Goal: Task Accomplishment & Management: Use online tool/utility

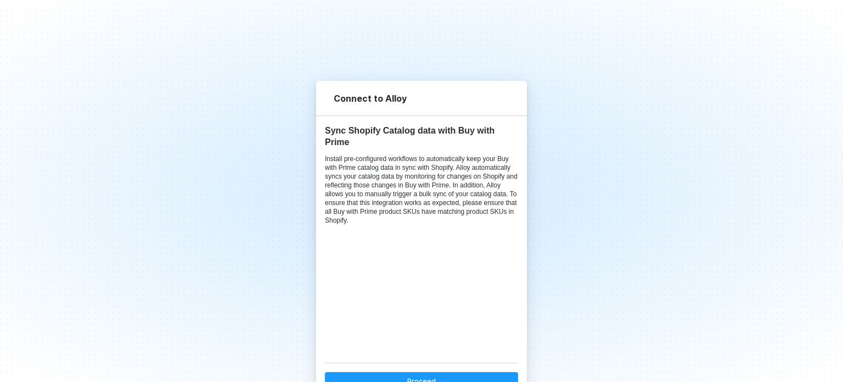
scroll to position [29, 0]
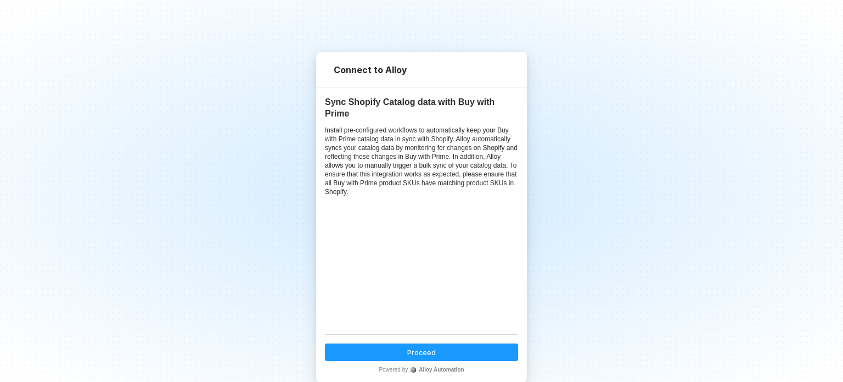
click at [401, 348] on button "Proceed" at bounding box center [421, 352] width 193 height 18
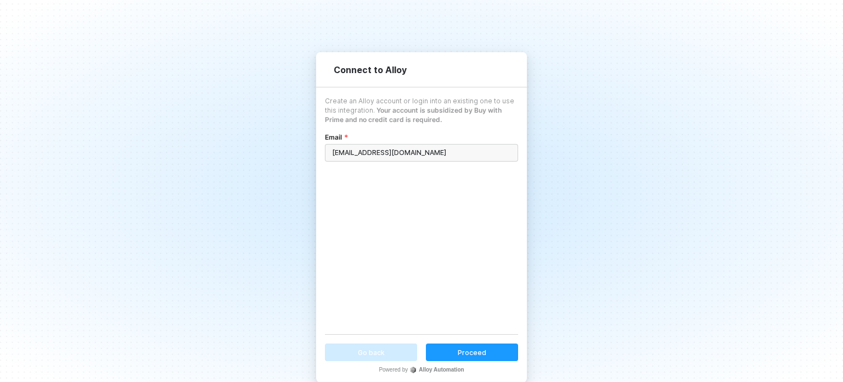
type input "vicmar@komboventures.com"
click at [465, 348] on div "Proceed" at bounding box center [472, 352] width 29 height 9
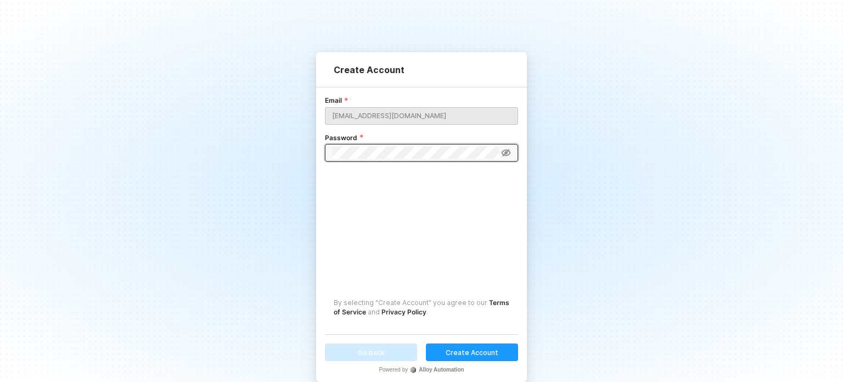
click at [455, 348] on div "Create Account" at bounding box center [472, 352] width 53 height 9
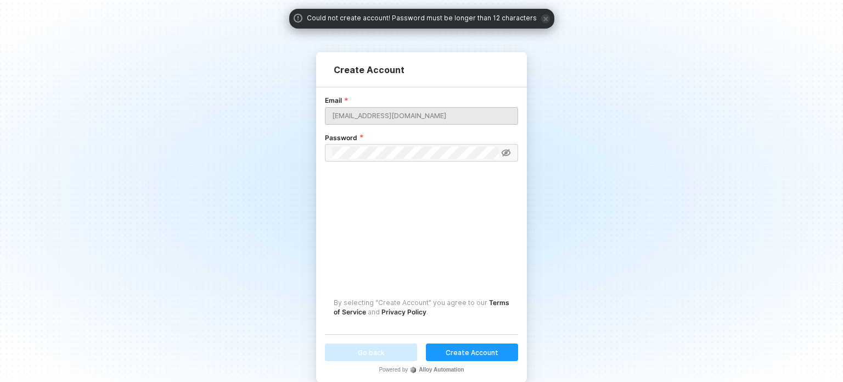
click at [505, 155] on icon at bounding box center [506, 152] width 10 height 9
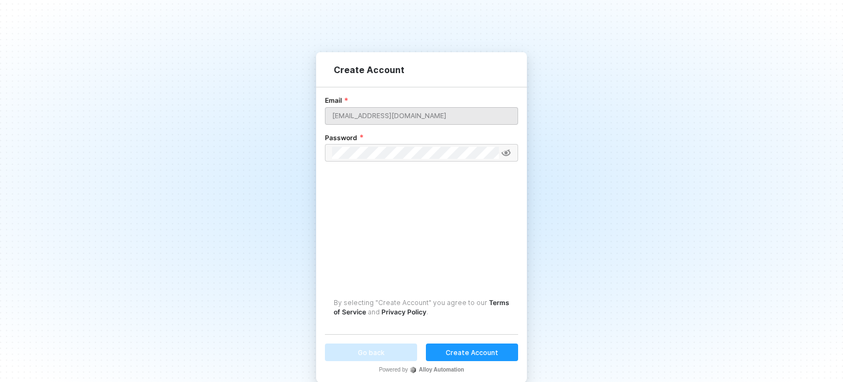
click at [458, 345] on button "Create Account" at bounding box center [472, 352] width 92 height 18
click at [446, 348] on div "Create Account" at bounding box center [472, 352] width 53 height 9
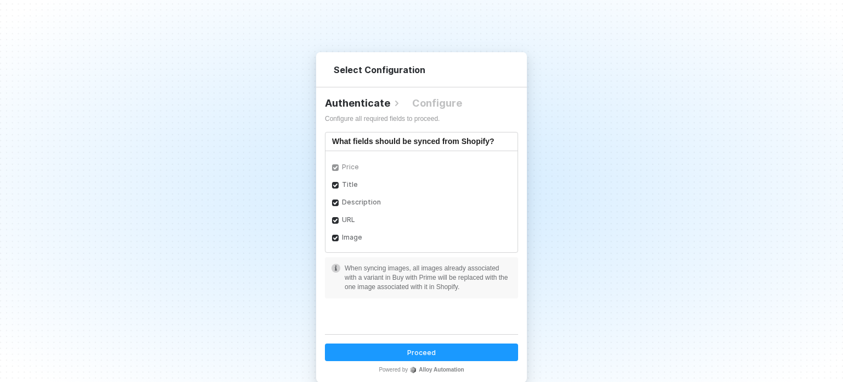
click at [417, 353] on div "Proceed" at bounding box center [421, 352] width 29 height 9
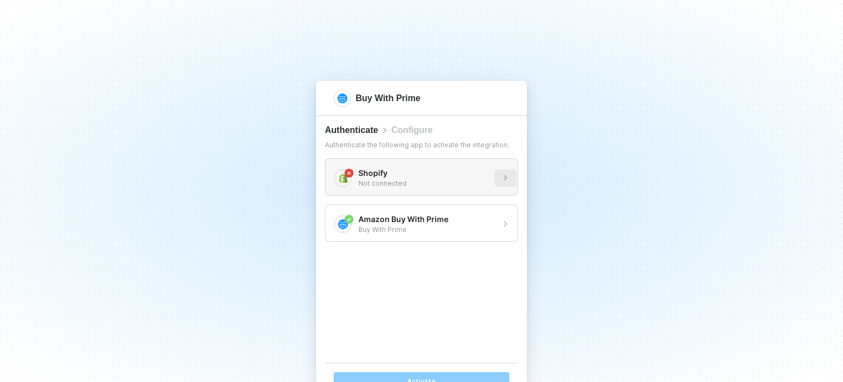
click at [495, 181] on button "button" at bounding box center [506, 178] width 22 height 18
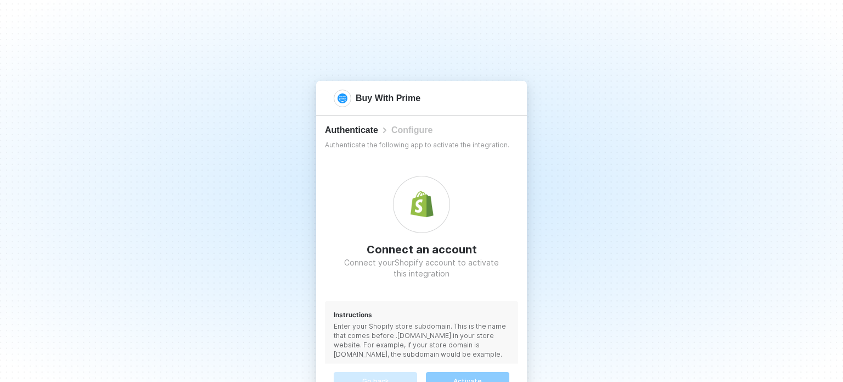
scroll to position [51, 0]
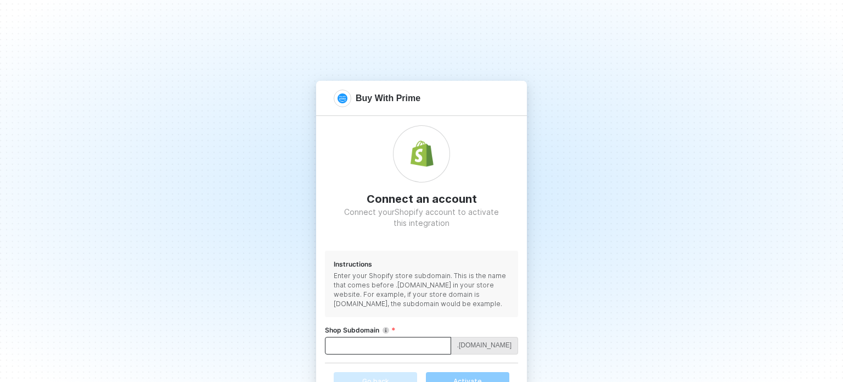
click at [388, 349] on input "Shop Subdomain" at bounding box center [388, 346] width 126 height 18
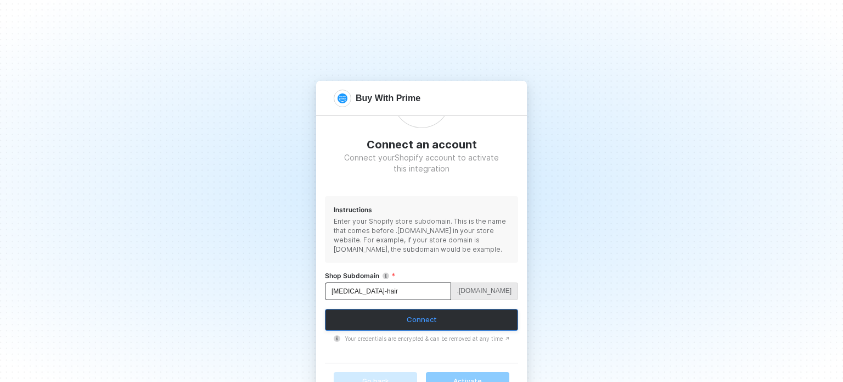
type input "inh-hair"
click at [439, 318] on button "Connect" at bounding box center [421, 320] width 193 height 22
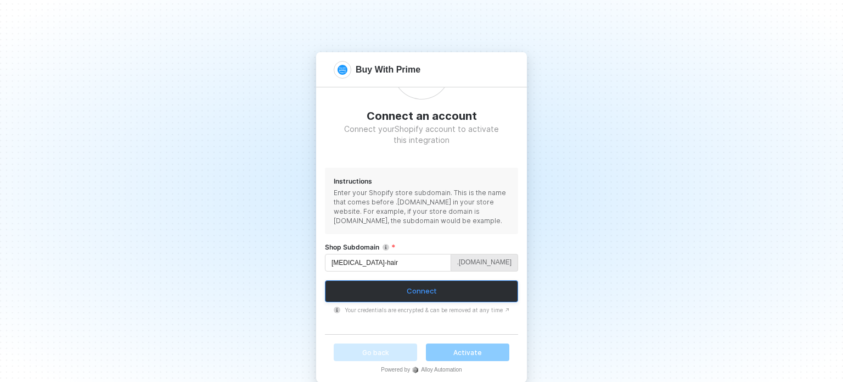
click at [451, 297] on button "Connect" at bounding box center [421, 291] width 193 height 22
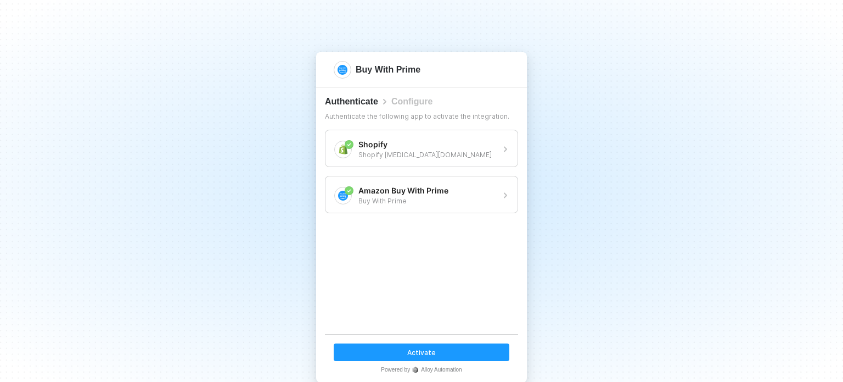
click at [392, 345] on button "Activate" at bounding box center [422, 352] width 176 height 18
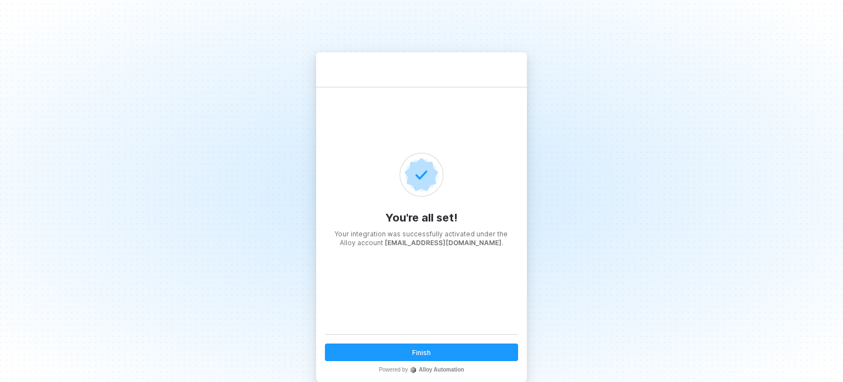
scroll to position [29, 0]
click at [462, 346] on button "Finish" at bounding box center [421, 352] width 193 height 18
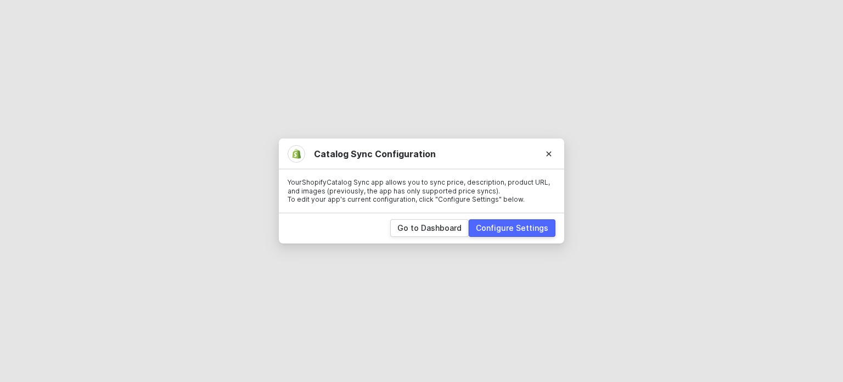
click at [550, 223] on button "Configure Settings" at bounding box center [512, 228] width 87 height 18
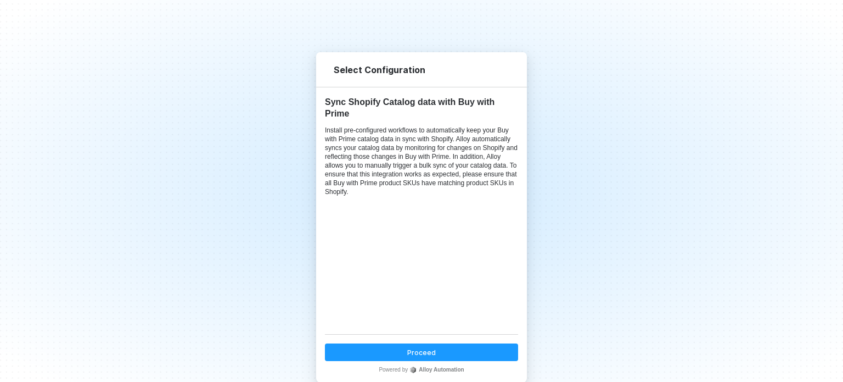
scroll to position [29, 0]
click at [424, 344] on button "Proceed" at bounding box center [421, 352] width 193 height 18
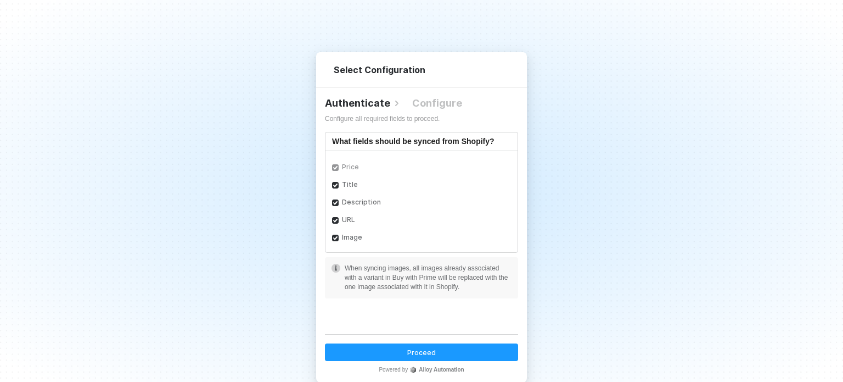
click at [426, 344] on button "Proceed" at bounding box center [421, 352] width 193 height 18
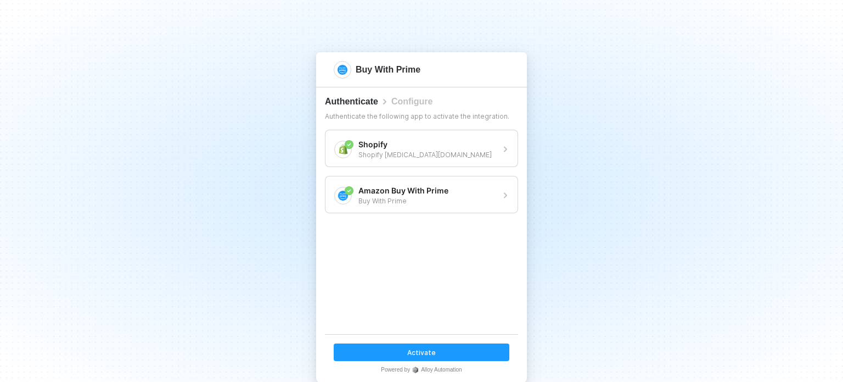
click at [395, 355] on button "Activate" at bounding box center [422, 352] width 176 height 18
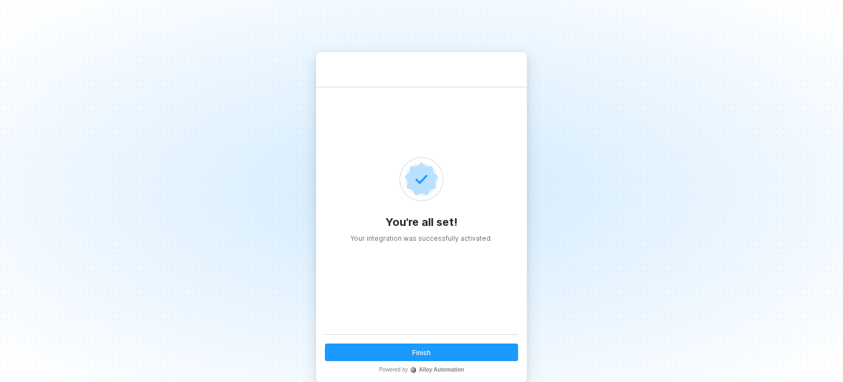
click at [412, 348] on div "Finish" at bounding box center [421, 352] width 19 height 9
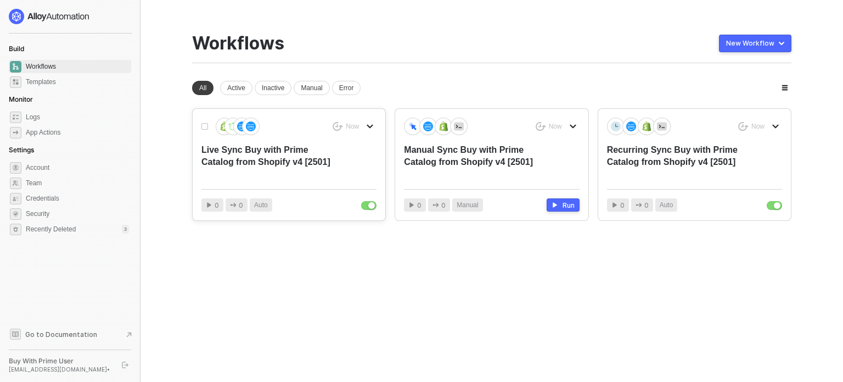
click at [315, 166] on div "Live Sync Buy with Prime Catalog from Shopify v4 [2501]" at bounding box center [272, 162] width 140 height 36
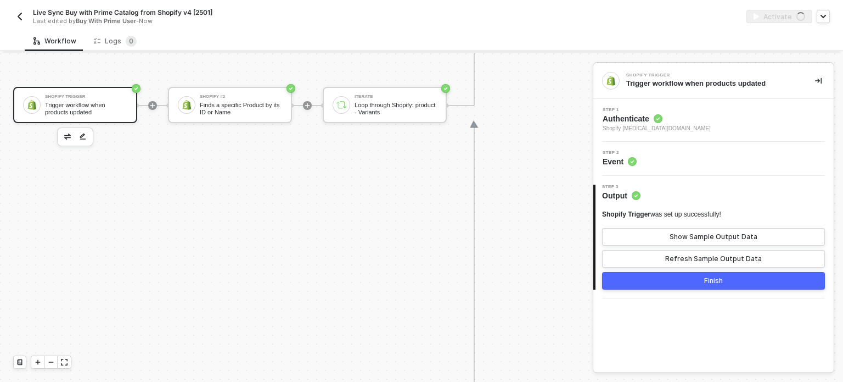
scroll to position [1374, 0]
click at [54, 359] on icon "icon-minus" at bounding box center [51, 362] width 7 height 7
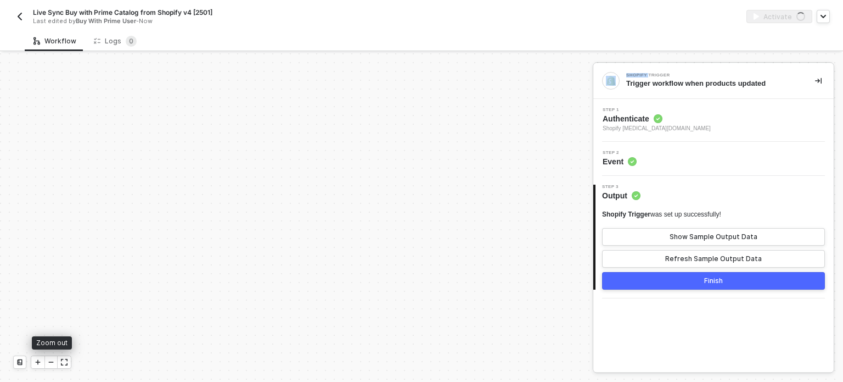
click at [54, 359] on icon "icon-minus" at bounding box center [51, 362] width 7 height 7
click at [42, 360] on div at bounding box center [37, 362] width 13 height 12
click at [57, 360] on div at bounding box center [50, 362] width 13 height 12
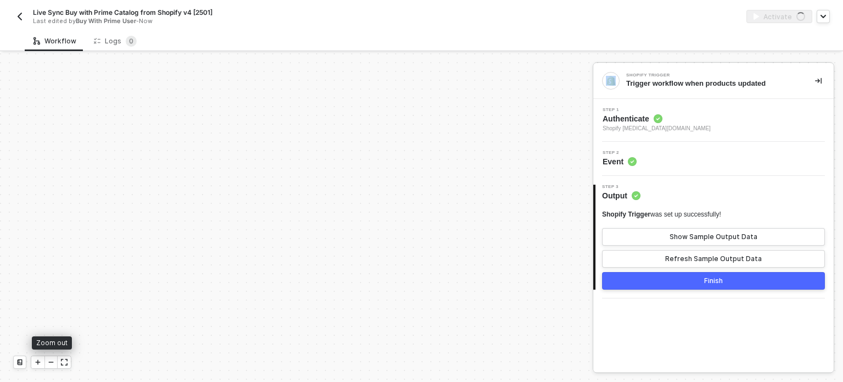
click at [57, 360] on div at bounding box center [50, 362] width 13 height 12
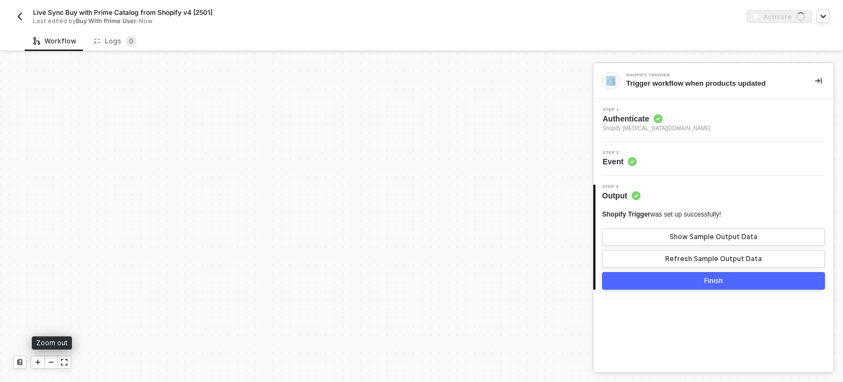
click at [57, 360] on div at bounding box center [50, 362] width 13 height 12
click at [55, 361] on div at bounding box center [50, 362] width 13 height 12
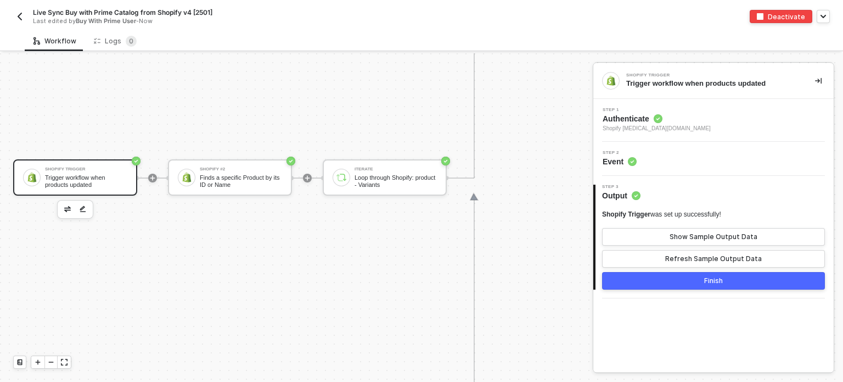
scroll to position [1301, 0]
click at [683, 235] on div "Show Sample Output Data" at bounding box center [714, 236] width 88 height 9
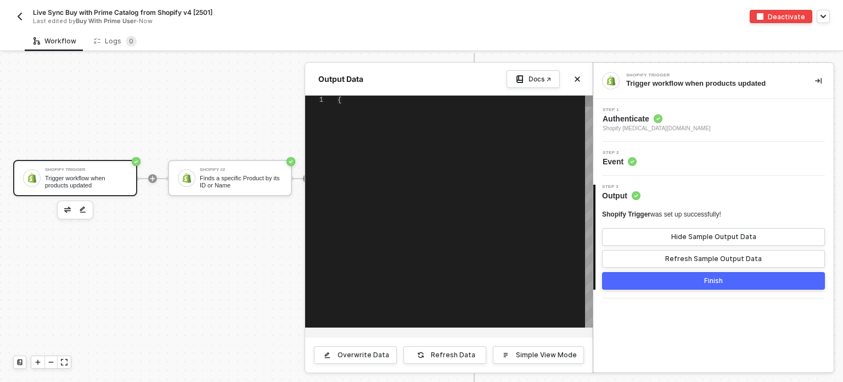
type textarea "{ "id": "gid://shopify/Product/1649512120431", "title": "YoYo Wig", "bodyHtml":…"
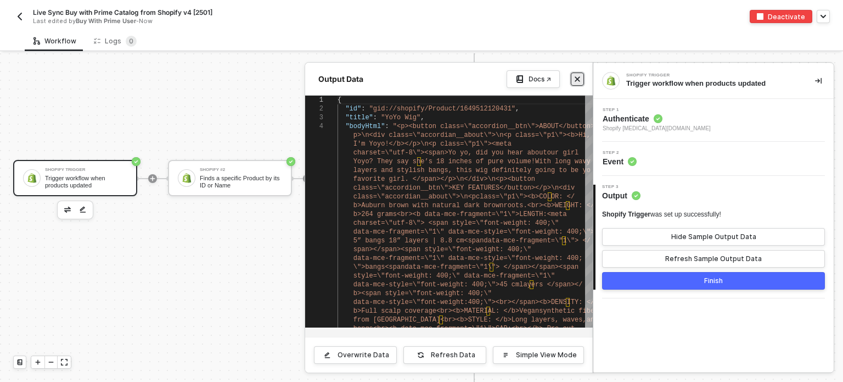
click at [582, 76] on button "Close" at bounding box center [577, 78] width 13 height 13
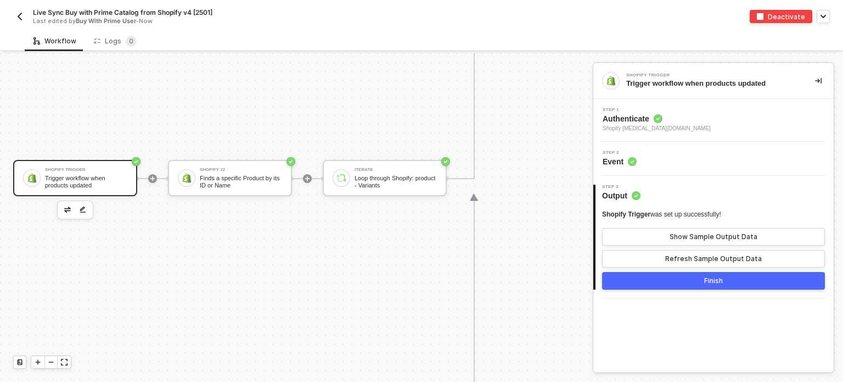
click at [17, 13] on img "button" at bounding box center [19, 16] width 9 height 9
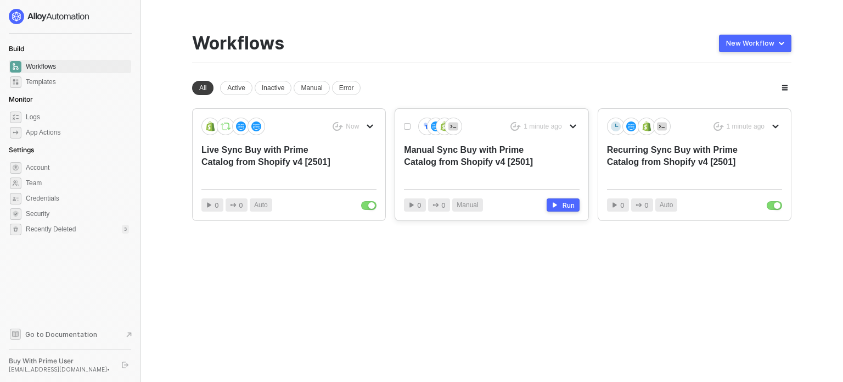
click at [509, 161] on div "Manual Sync Buy with Prime Catalog from Shopify v4 [2501]" at bounding box center [474, 162] width 140 height 36
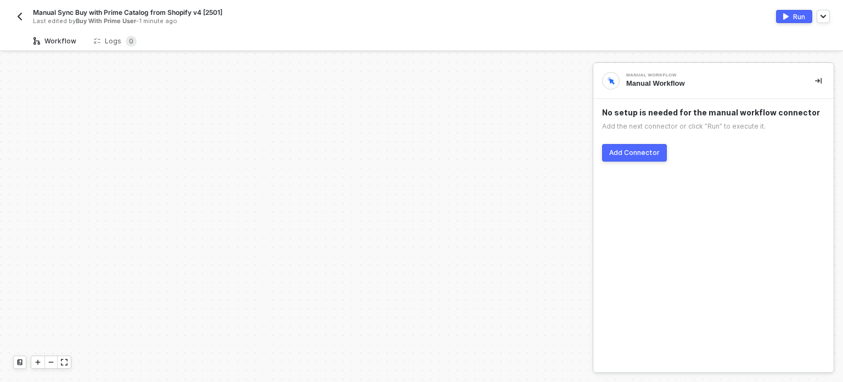
scroll to position [1031, 0]
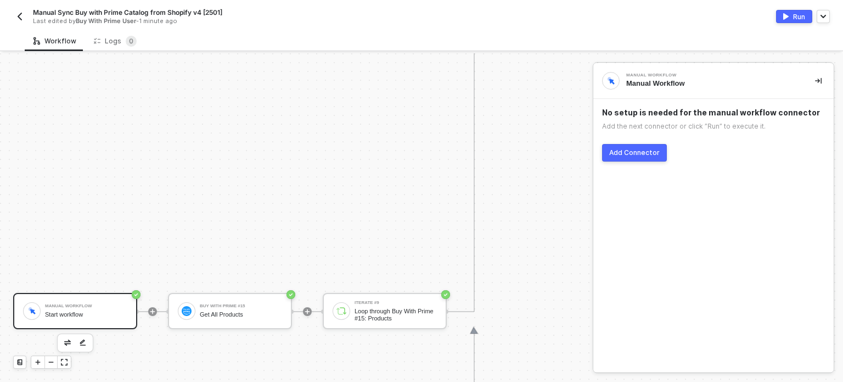
click at [646, 152] on div "Add Connector" at bounding box center [634, 152] width 51 height 9
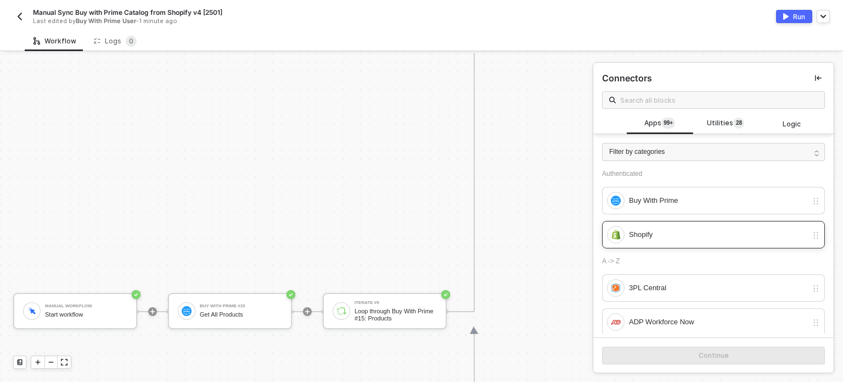
click at [717, 234] on div "Shopify" at bounding box center [718, 234] width 178 height 12
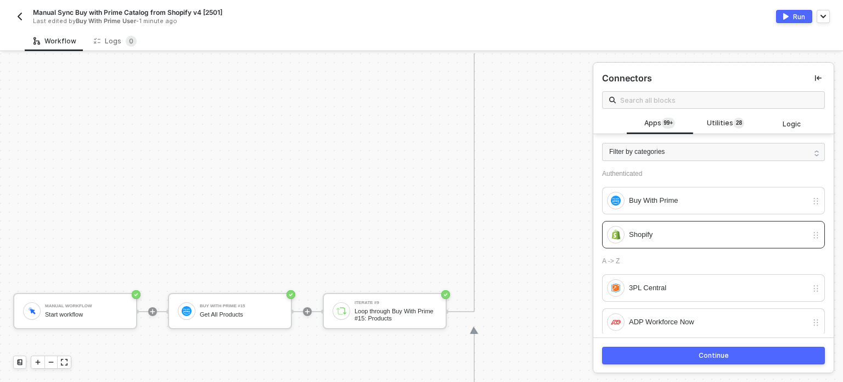
click at [694, 352] on button "Continue" at bounding box center [713, 355] width 223 height 18
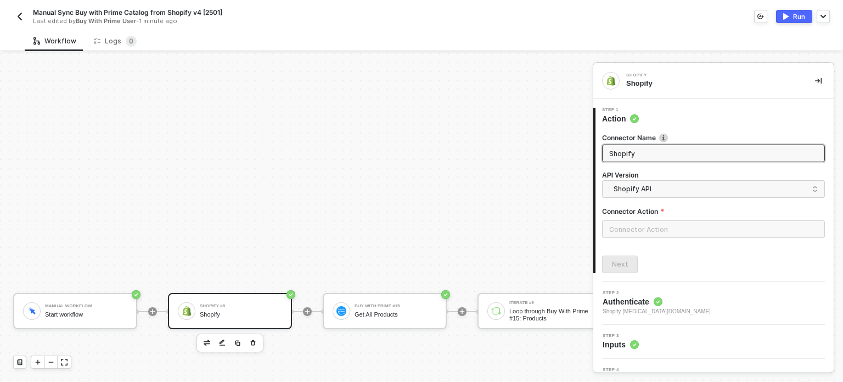
scroll to position [20, 0]
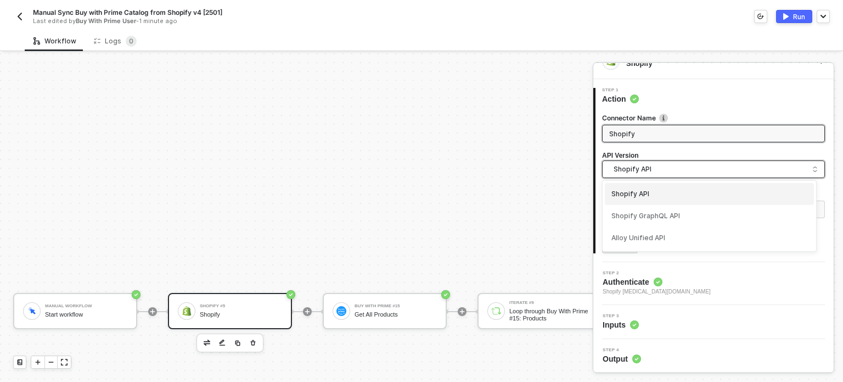
click at [735, 170] on span "Shopify API" at bounding box center [716, 169] width 204 height 12
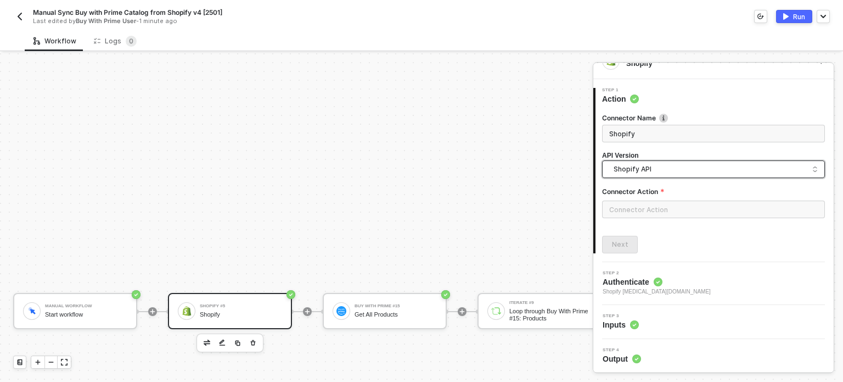
scroll to position [0, 0]
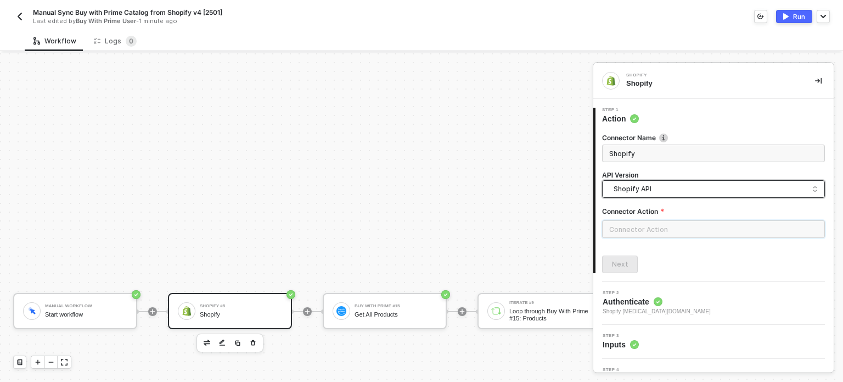
click at [729, 229] on input "text" at bounding box center [713, 229] width 223 height 18
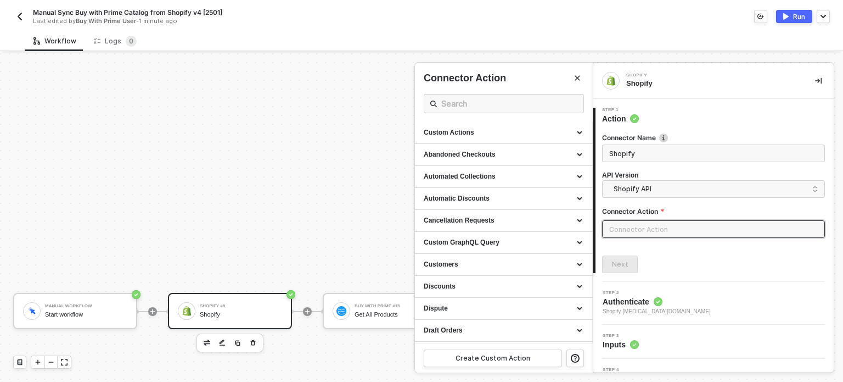
click at [738, 261] on div "Next" at bounding box center [713, 264] width 223 height 18
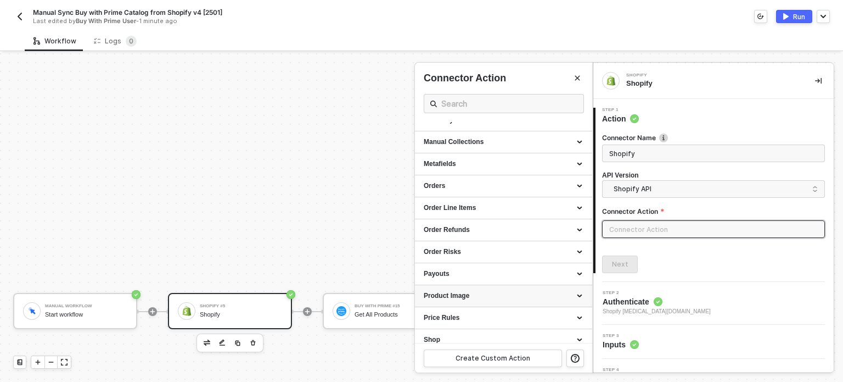
scroll to position [327, 0]
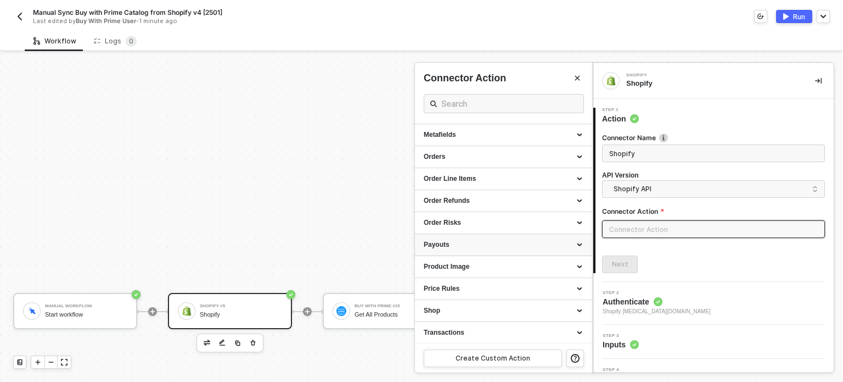
click at [551, 254] on div "Payouts" at bounding box center [503, 245] width 177 height 22
click at [547, 295] on div "Product Image" at bounding box center [504, 293] width 160 height 9
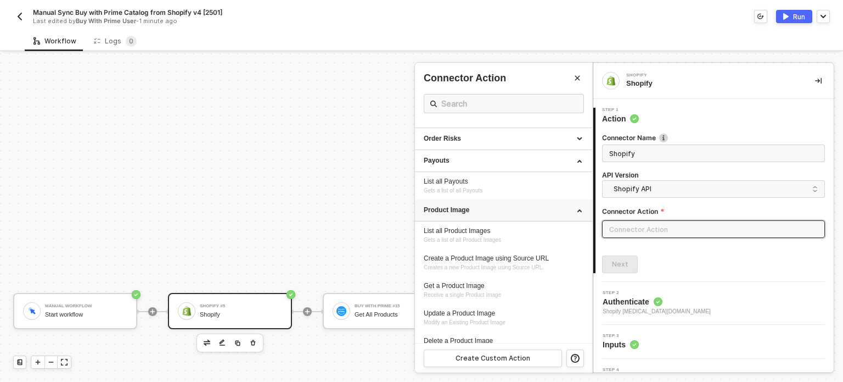
scroll to position [415, 0]
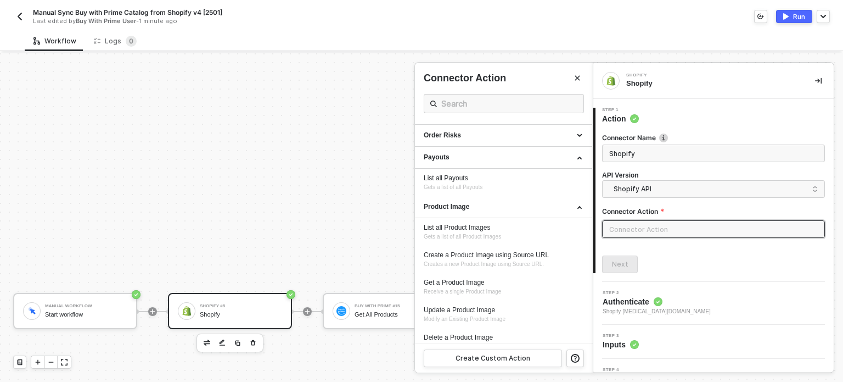
click at [240, 233] on div at bounding box center [421, 217] width 843 height 328
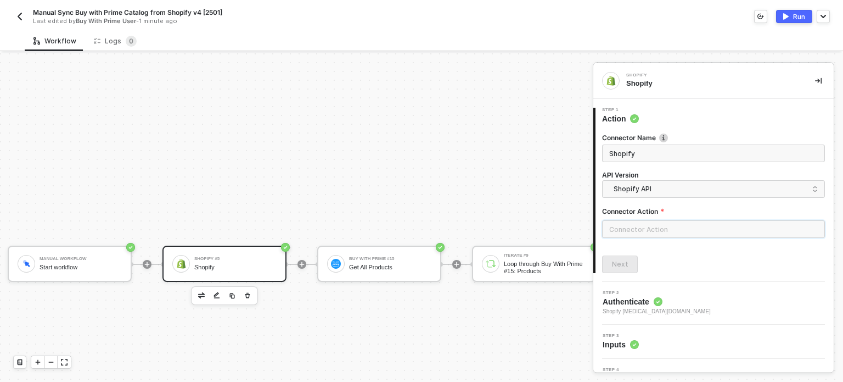
scroll to position [1078, 5]
click at [23, 12] on img "button" at bounding box center [19, 16] width 9 height 9
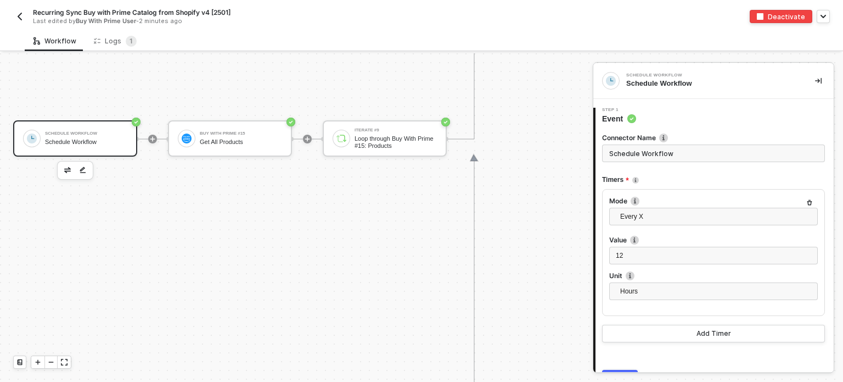
scroll to position [1199, 0]
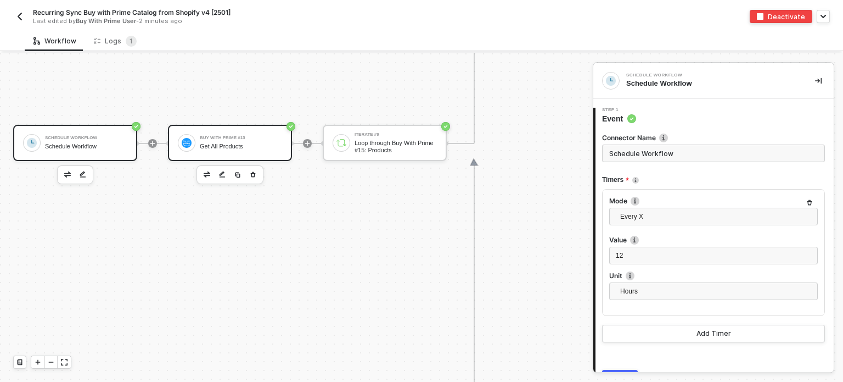
click at [244, 145] on div "Get All Products" at bounding box center [241, 146] width 82 height 7
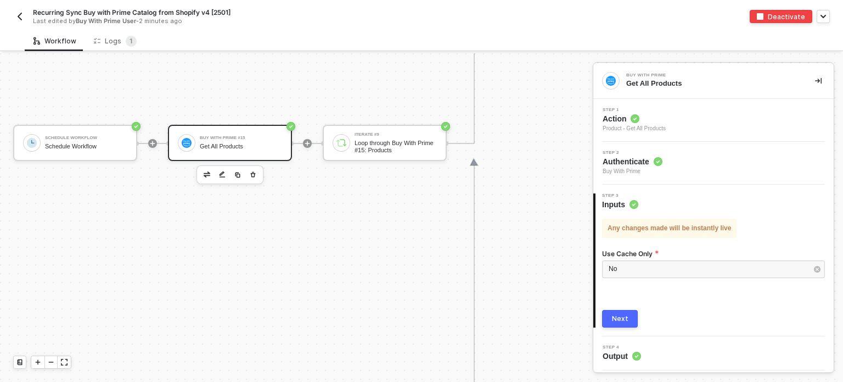
click at [654, 357] on div "Step 4 Output" at bounding box center [715, 353] width 238 height 16
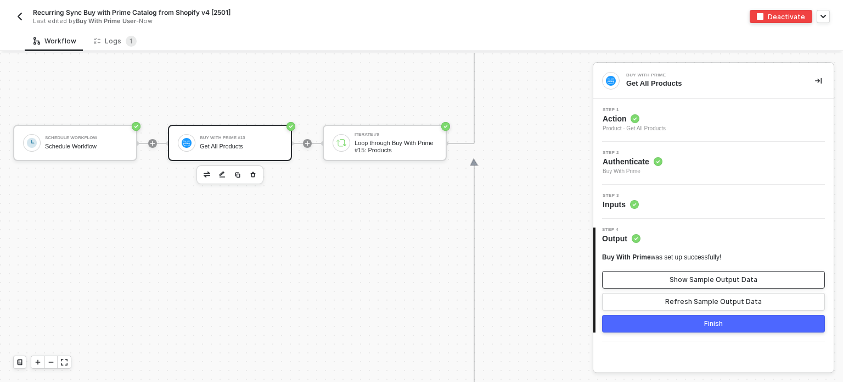
click at [742, 279] on div "Show Sample Output Data" at bounding box center [714, 279] width 88 height 9
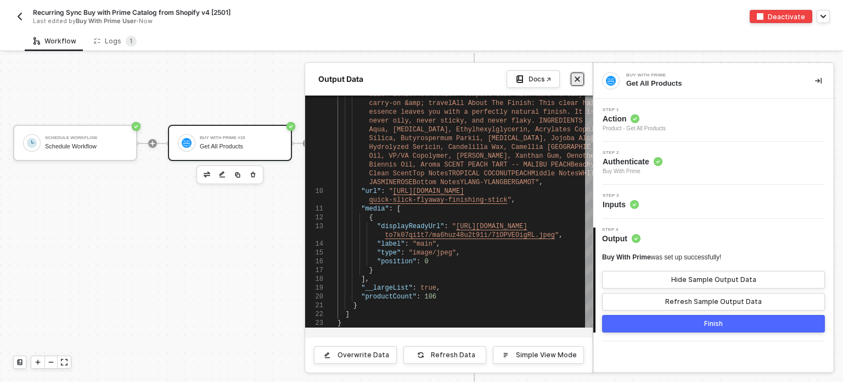
click at [581, 81] on button "Close" at bounding box center [577, 78] width 13 height 13
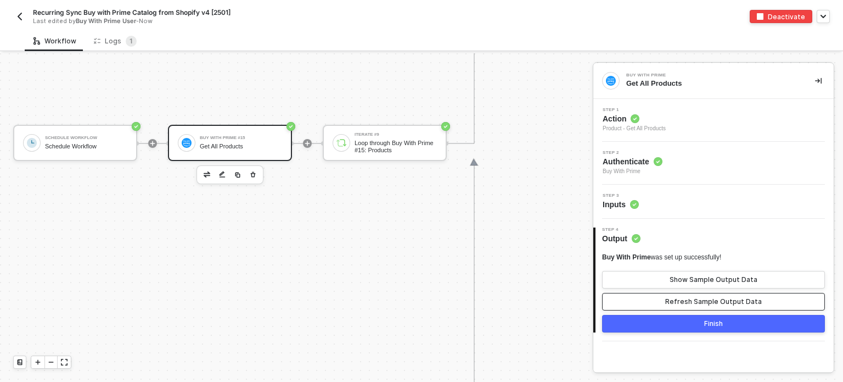
click at [664, 296] on button "Refresh Sample Output Data" at bounding box center [713, 302] width 223 height 18
click at [727, 276] on div "Show Sample Output Data" at bounding box center [714, 279] width 88 height 9
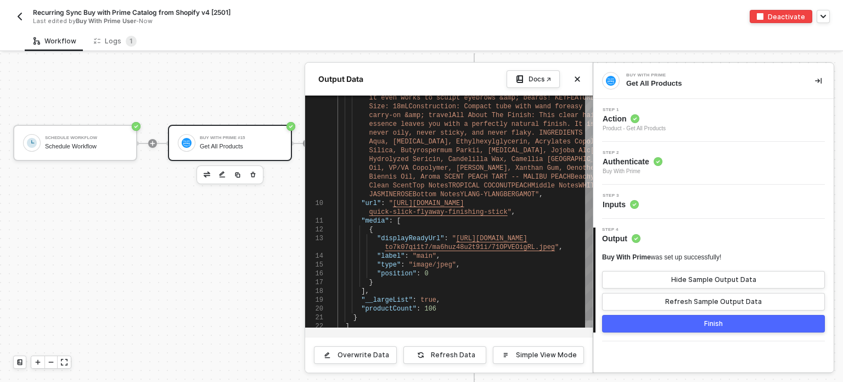
type textarea ""url": "[URL][DOMAIN_NAME]", "media": [ { "displayReadyUrl": "[URL][DOMAIN_NAME…"
click at [452, 211] on span "quick-slick-flyaway-finishing-stick" at bounding box center [439, 212] width 138 height 8
click at [685, 246] on div "Buy With Prime was set up successfully! Hide Sample Output Data Refresh Sample …" at bounding box center [713, 288] width 223 height 88
click at [727, 324] on button "Finish" at bounding box center [713, 324] width 223 height 18
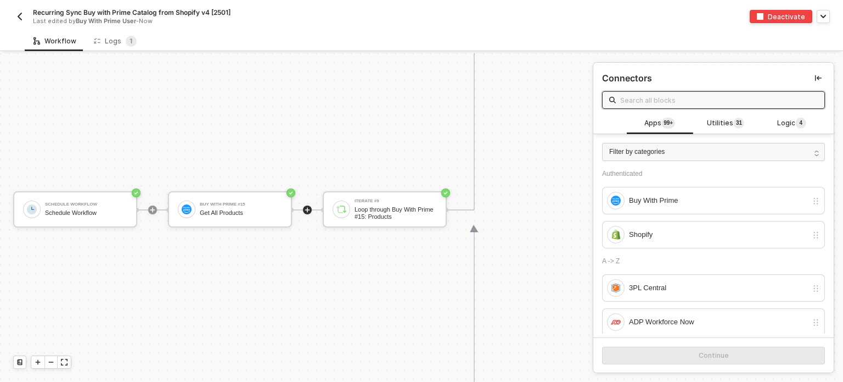
scroll to position [1132, 0]
click at [114, 48] on div "Logs 1" at bounding box center [115, 41] width 60 height 20
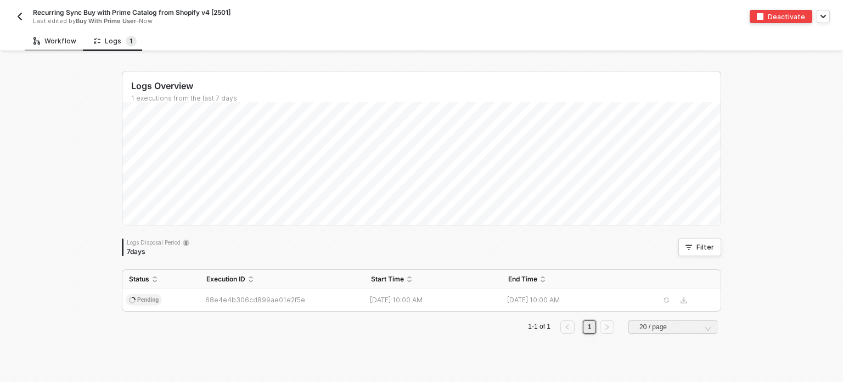
click at [58, 41] on div "Workflow" at bounding box center [54, 41] width 43 height 9
